Goal: Find specific page/section: Find specific page/section

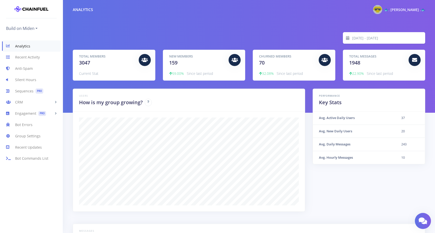
scroll to position [88, 340]
click at [21, 69] on link "Anti-Spam" at bounding box center [31, 68] width 63 height 11
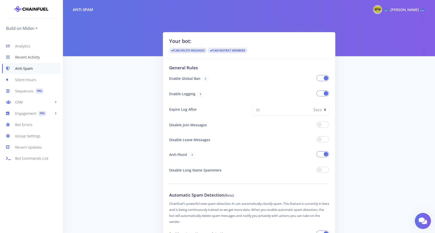
click at [21, 59] on link "Recent Activity" at bounding box center [31, 57] width 63 height 11
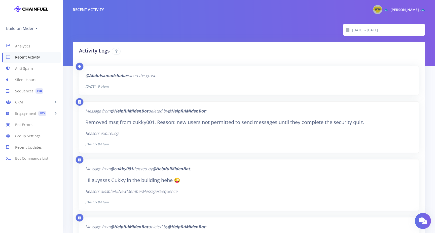
click at [24, 68] on link "Anti-Spam" at bounding box center [31, 68] width 63 height 11
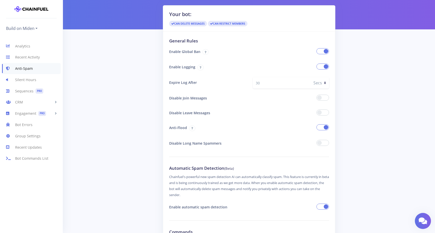
scroll to position [32, 0]
